Goal: Navigation & Orientation: Go to known website

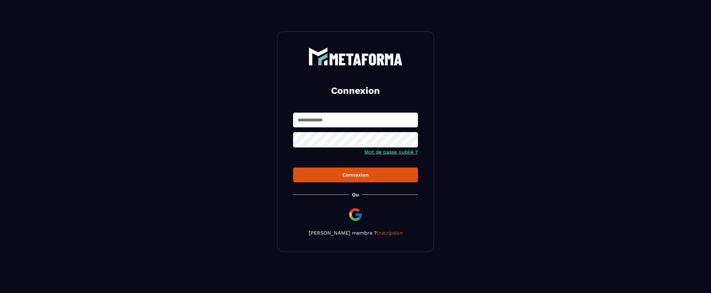
drag, startPoint x: 321, startPoint y: 116, endPoint x: 320, endPoint y: 113, distance: 3.4
click at [322, 115] on input "text" at bounding box center [355, 120] width 125 height 15
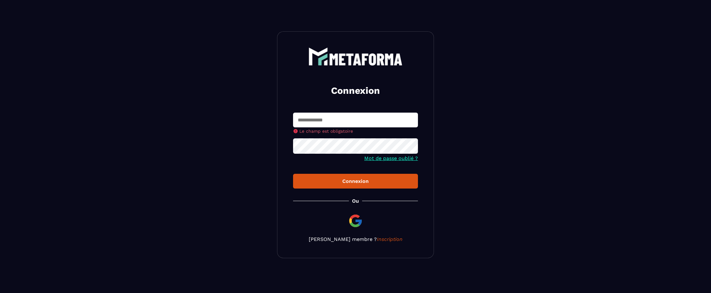
type input "**********"
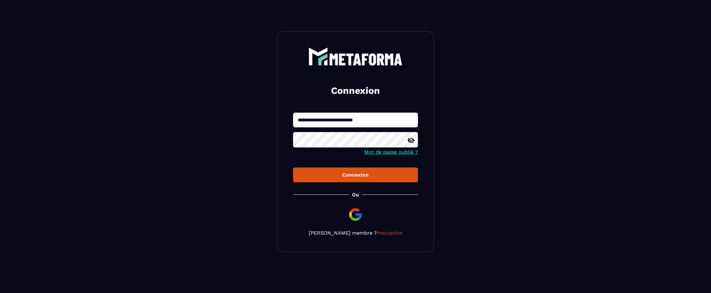
click at [359, 174] on div "Connexion" at bounding box center [355, 175] width 115 height 6
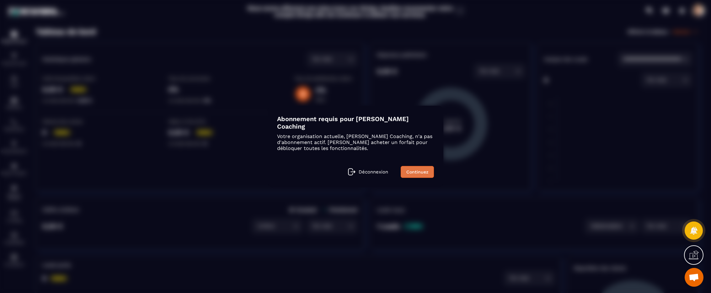
click at [413, 170] on link "Continuez" at bounding box center [417, 172] width 33 height 12
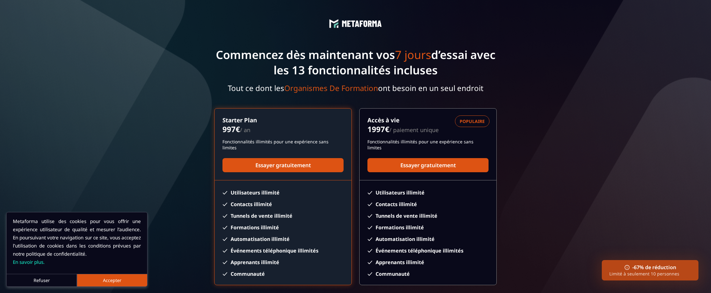
drag, startPoint x: 124, startPoint y: 280, endPoint x: 128, endPoint y: 278, distance: 4.8
click at [124, 280] on button "Accepter" at bounding box center [112, 280] width 70 height 13
